Goal: Transaction & Acquisition: Subscribe to service/newsletter

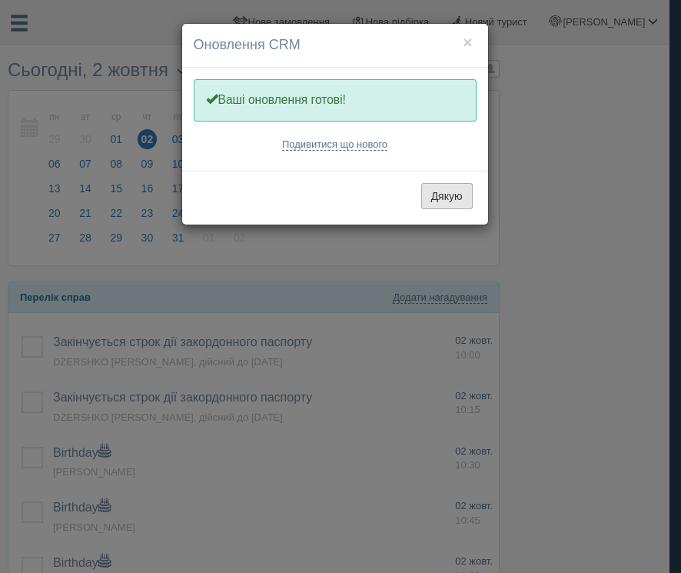
click at [464, 193] on button "Дякую" at bounding box center [447, 196] width 52 height 26
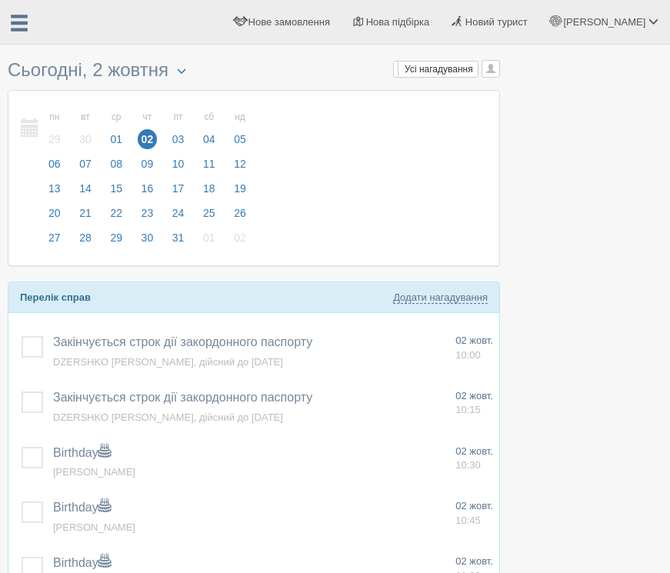
click at [29, 23] on div at bounding box center [19, 20] width 38 height 40
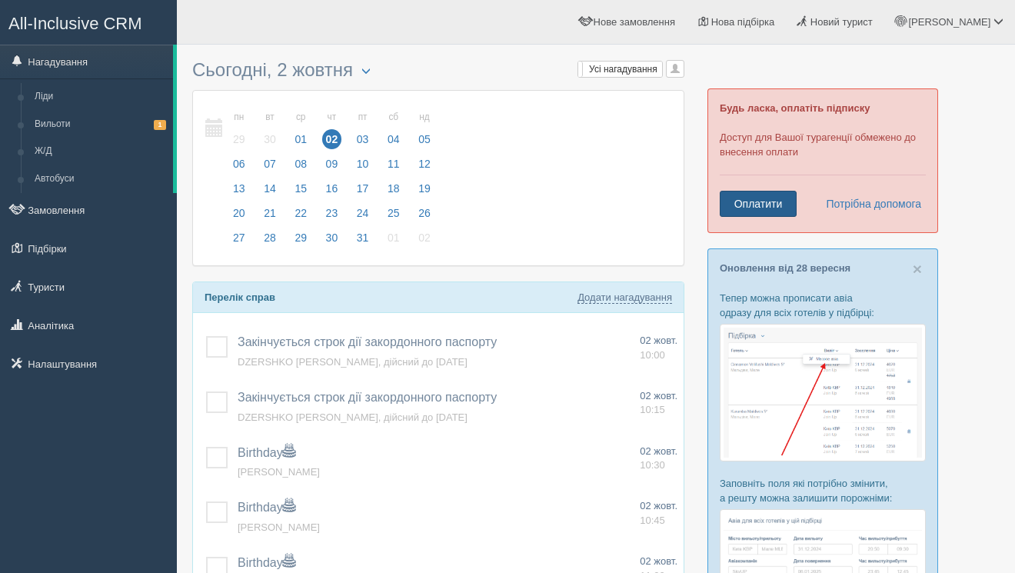
click at [681, 202] on link "Оплатити" at bounding box center [758, 204] width 77 height 26
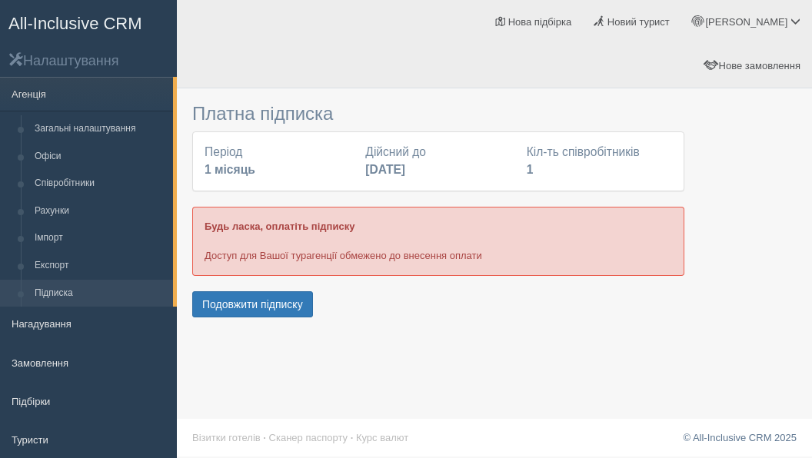
click at [284, 144] on div "Період 1 місяць" at bounding box center [277, 161] width 161 height 35
click at [385, 163] on b "16 серпня 2025" at bounding box center [385, 169] width 40 height 13
click at [75, 18] on span "All-Inclusive CRM" at bounding box center [75, 23] width 134 height 19
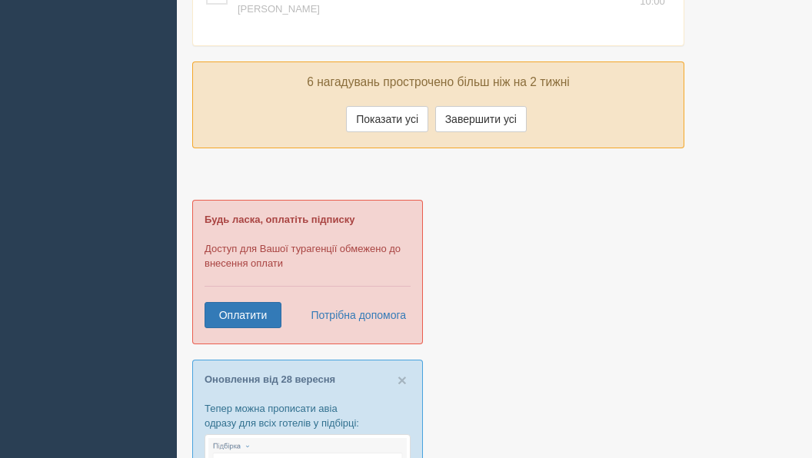
scroll to position [1529, 0]
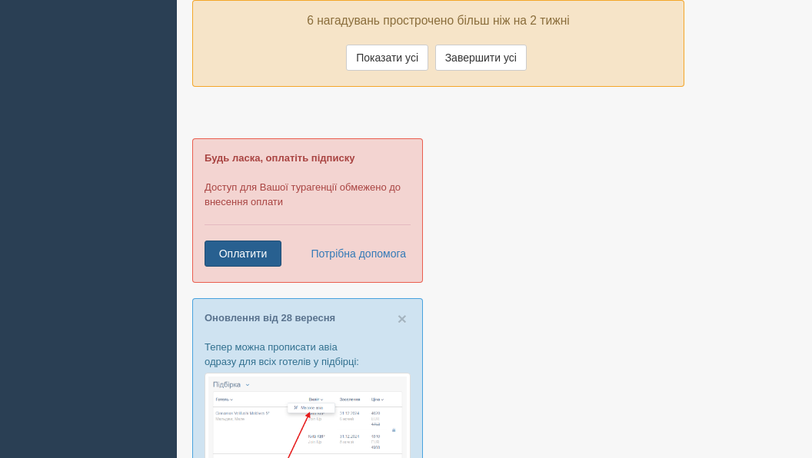
click at [253, 241] on link "Оплатити" at bounding box center [243, 254] width 77 height 26
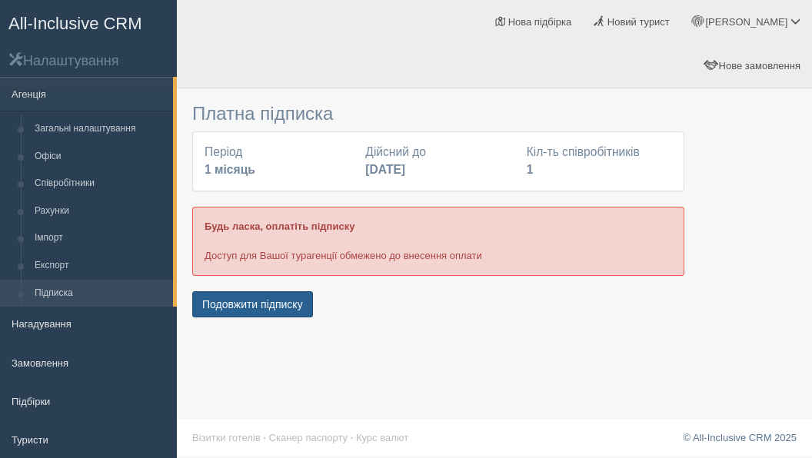
click at [237, 292] on button "Подовжити підписку" at bounding box center [252, 305] width 121 height 26
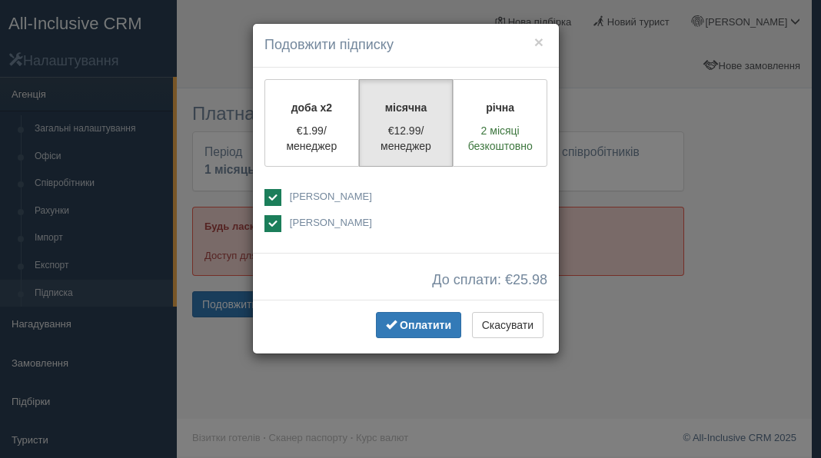
click at [268, 219] on ins at bounding box center [273, 223] width 17 height 17
checkbox input "false"
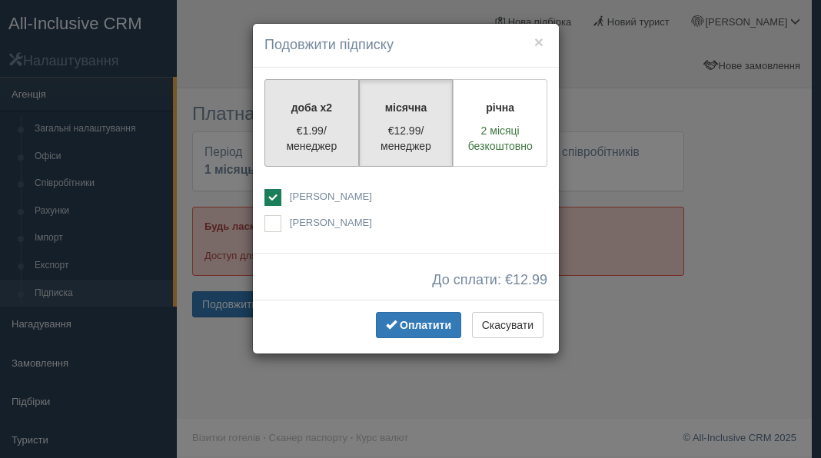
click at [319, 128] on p "€1.99/менеджер" at bounding box center [312, 138] width 75 height 31
radio input "true"
click at [401, 129] on p "€12.99/менеджер" at bounding box center [406, 138] width 75 height 31
radio input "true"
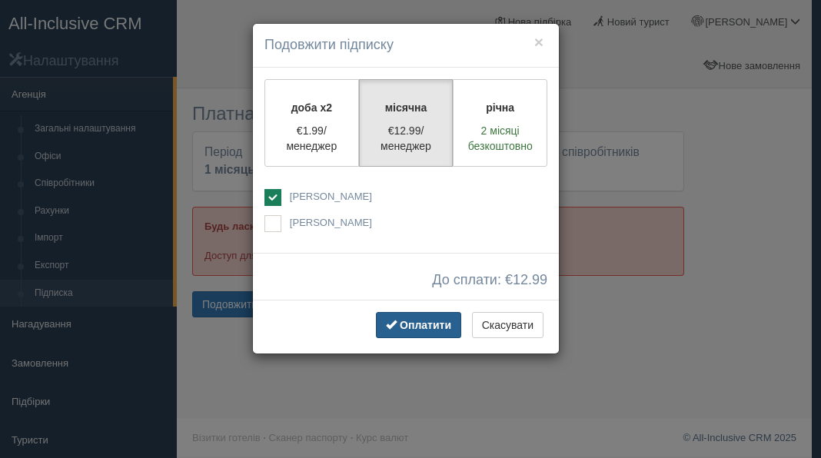
click at [403, 325] on span "Оплатити" at bounding box center [426, 325] width 52 height 12
